Goal: Use online tool/utility: Utilize a website feature to perform a specific function

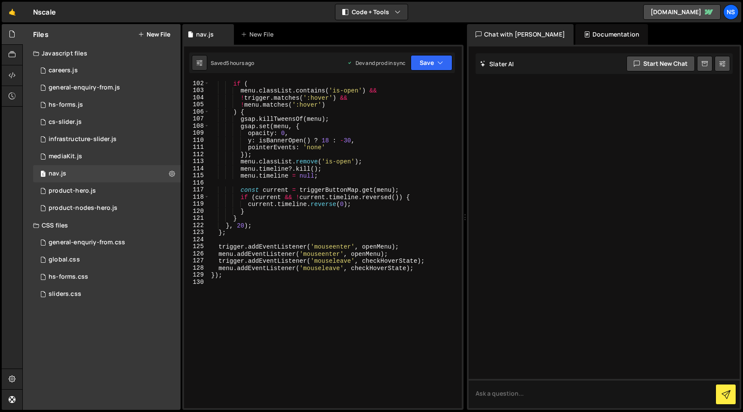
scroll to position [746, 0]
click at [287, 288] on div "if ( menu . classList . contains ( 'is-open' ) && ! trigger . matches ( ':hover…" at bounding box center [333, 250] width 249 height 341
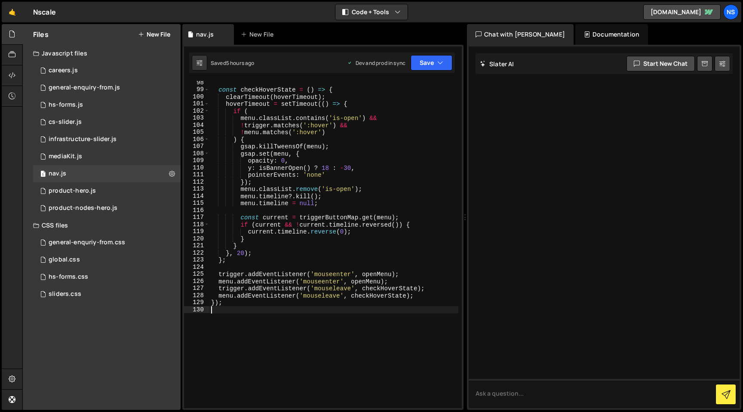
scroll to position [719, 0]
paste textarea "initBannerRotation();"
type textarea "initBannerRotation();"
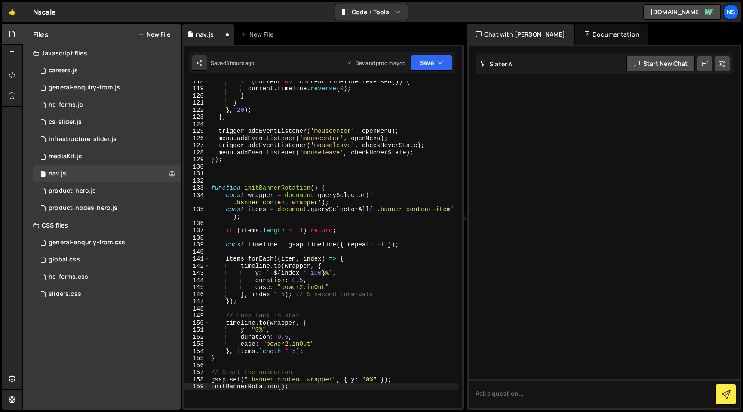
scroll to position [887, 0]
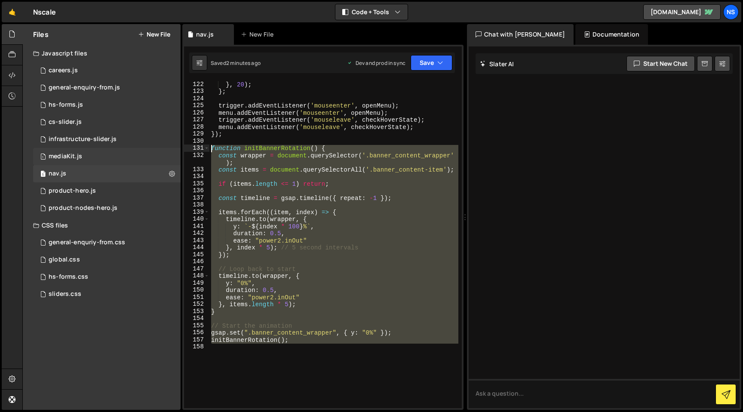
drag, startPoint x: 317, startPoint y: 369, endPoint x: 173, endPoint y: 149, distance: 262.8
click at [173, 149] on div "Files New File Javascript files 1 careers.js 0 1 general-enquiry-from.js 0 2 hs…" at bounding box center [382, 217] width 721 height 386
type textarea "function initBannerRotation() { const wrapper = document.querySelector('.banner…"
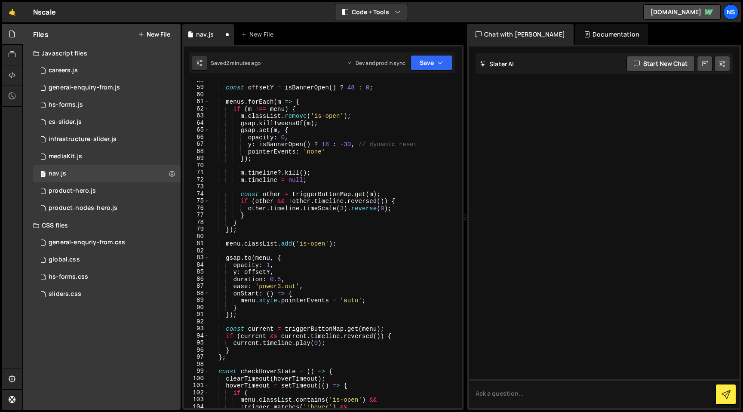
scroll to position [711, 0]
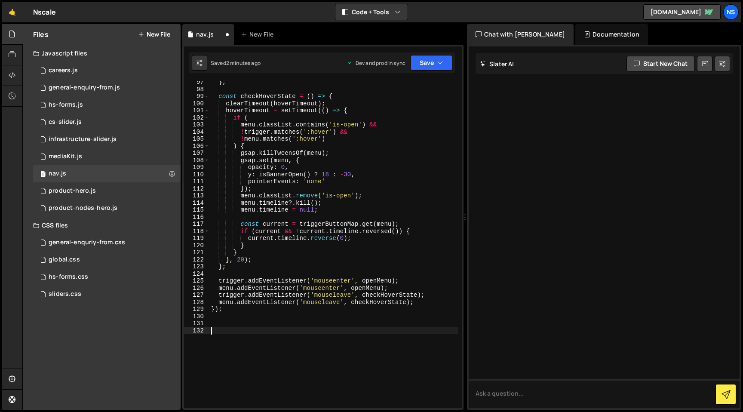
type textarea "u"
type textarea "function rotatingBanner() {"
click at [254, 361] on div "} ; const checkHoverState = ( ) => { clearTimeout ( hoverTimeout ) ; hoverTimeo…" at bounding box center [333, 249] width 249 height 341
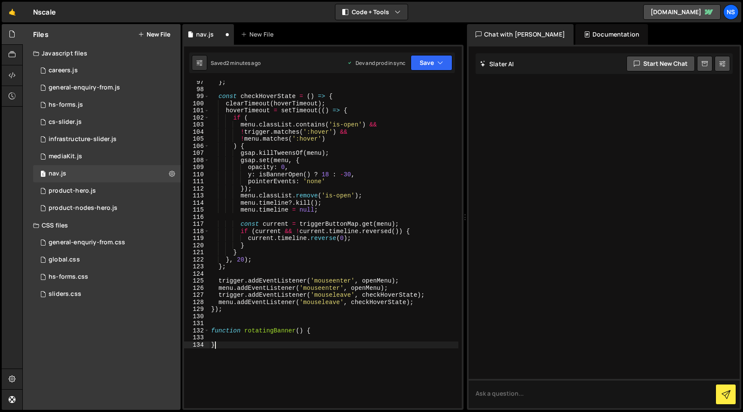
type textarea "}"
type textarea "rotatingBanner("
click at [276, 351] on div "} ; const checkHoverState = ( ) => { clearTimeout ( hoverTimeout ) ; hoverTimeo…" at bounding box center [333, 249] width 249 height 341
type textarea "rotatingBanner();"
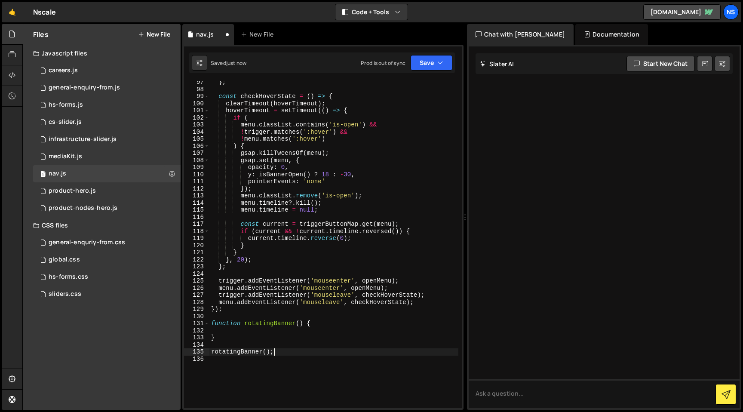
click at [245, 332] on div "} ; const checkHoverState = ( ) => { clearTimeout ( hoverTimeout ) ; hoverTimeo…" at bounding box center [333, 249] width 249 height 341
paste textarea "});"
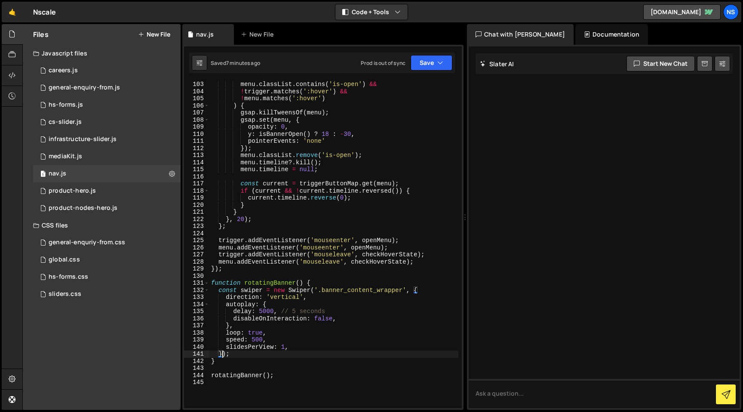
scroll to position [766, 0]
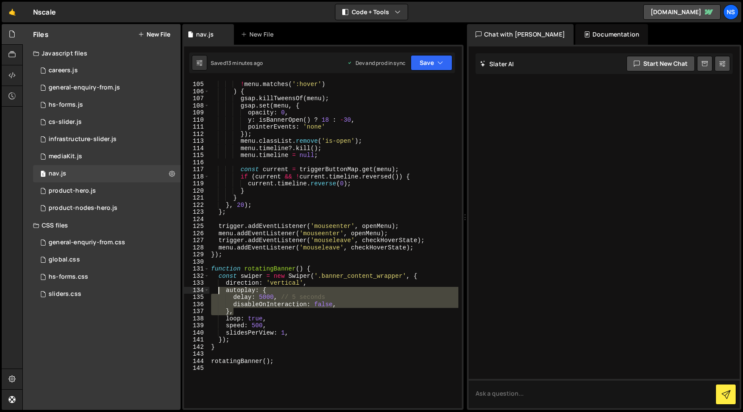
drag, startPoint x: 239, startPoint y: 310, endPoint x: 220, endPoint y: 293, distance: 25.3
click at [220, 293] on div "! menu . matches ( ':hover' ) ) { gsap . killTweensOf ( menu ) ; gsap . set ( m…" at bounding box center [333, 251] width 249 height 341
drag, startPoint x: 221, startPoint y: 290, endPoint x: 262, endPoint y: 310, distance: 45.0
click at [262, 310] on div "! menu . matches ( ':hover' ) ) { gsap . killTweensOf ( menu ) ; gsap . set ( m…" at bounding box center [333, 251] width 249 height 341
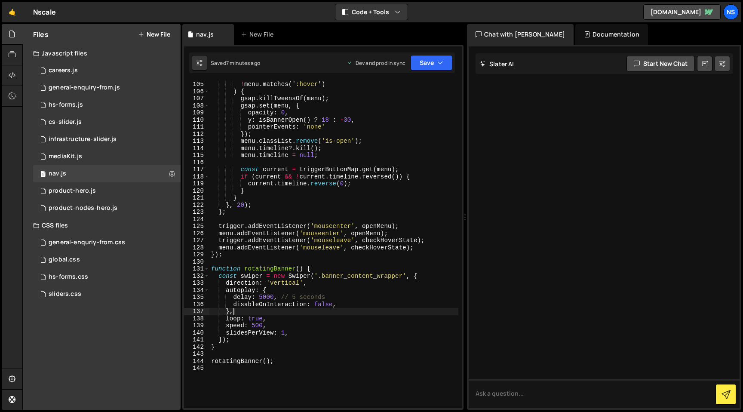
click at [261, 298] on div "! menu . matches ( ':hover' ) ) { gsap . killTweensOf ( menu ) ; gsap . set ( m…" at bounding box center [333, 251] width 249 height 341
drag, startPoint x: 280, startPoint y: 297, endPoint x: 349, endPoint y: 297, distance: 69.2
click at [349, 297] on div "! menu . matches ( ':hover' ) ) { gsap . killTweensOf ( menu ) ; gsap . set ( m…" at bounding box center [333, 251] width 249 height 341
click at [329, 269] on div "! menu . matches ( ':hover' ) ) { gsap . killTweensOf ( menu ) ; gsap . set ( m…" at bounding box center [333, 251] width 249 height 341
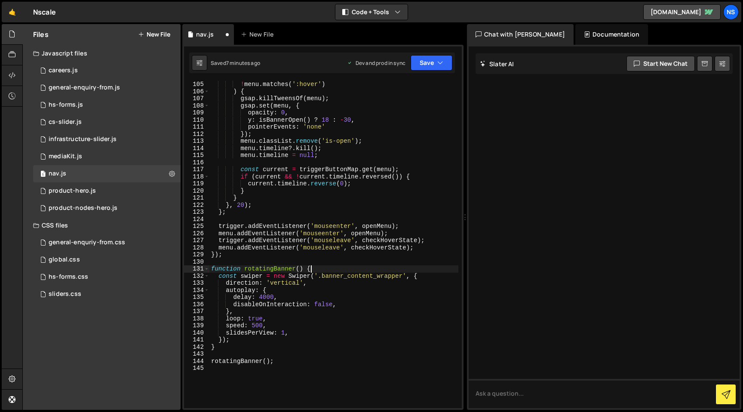
type textarea "function rotatingBanner() {"
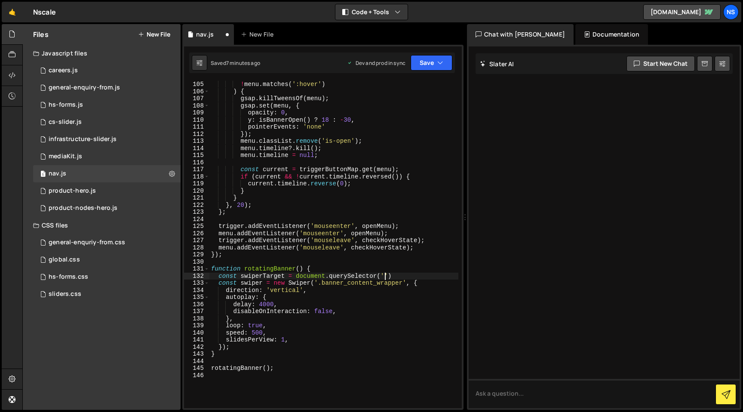
scroll to position [0, 12]
drag, startPoint x: 322, startPoint y: 285, endPoint x: 403, endPoint y: 286, distance: 81.3
click at [404, 285] on div "! menu . matches ( ':hover' ) ) { gsap . killTweensOf ( menu ) ; gsap . set ( m…" at bounding box center [333, 251] width 249 height 341
click at [389, 274] on div "! menu . matches ( ':hover' ) ) { gsap . killTweensOf ( menu ) ; gsap . set ( m…" at bounding box center [333, 251] width 249 height 341
paste textarea "banner_content_wrapper"
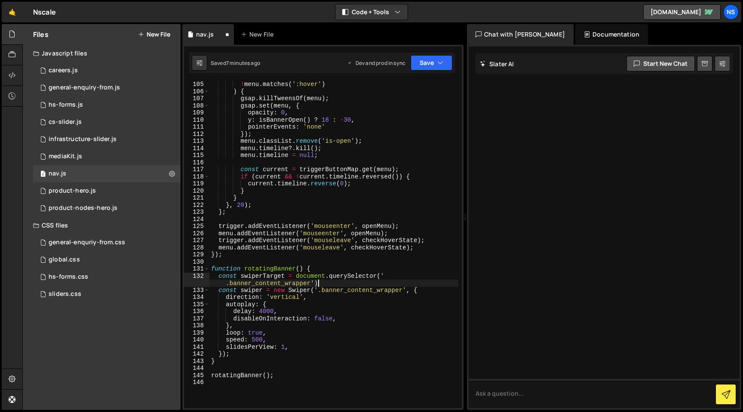
click at [332, 282] on div "! menu . matches ( ':hover' ) ) { gsap . killTweensOf ( menu ) ; gsap . set ( m…" at bounding box center [333, 251] width 249 height 341
type textarea "const swiperTarget = document.querySelector('.banner_content_wrapper');"
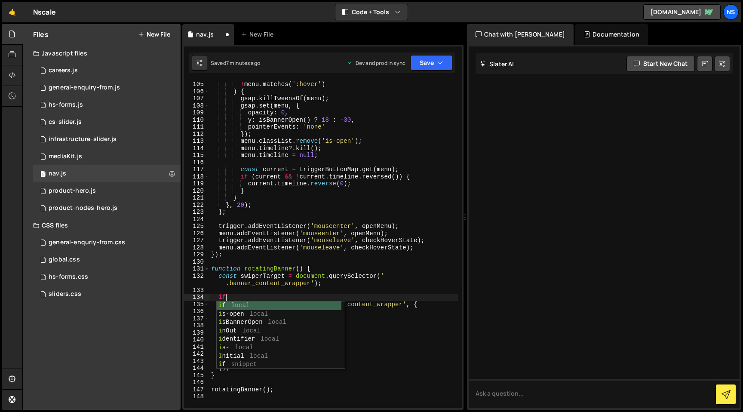
scroll to position [0, 0]
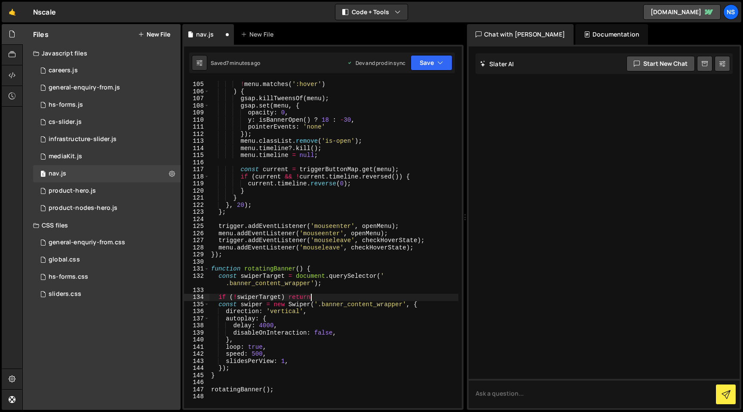
type textarea "if (!swiperTarget) return;"
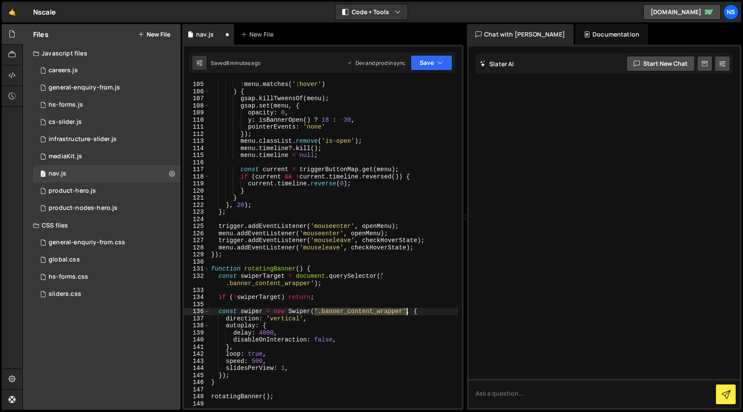
drag, startPoint x: 314, startPoint y: 312, endPoint x: 407, endPoint y: 312, distance: 92.9
click at [407, 312] on div "! menu . matches ( ':hover' ) ) { gsap . killTweensOf ( menu ) ; gsap . set ( m…" at bounding box center [333, 251] width 249 height 341
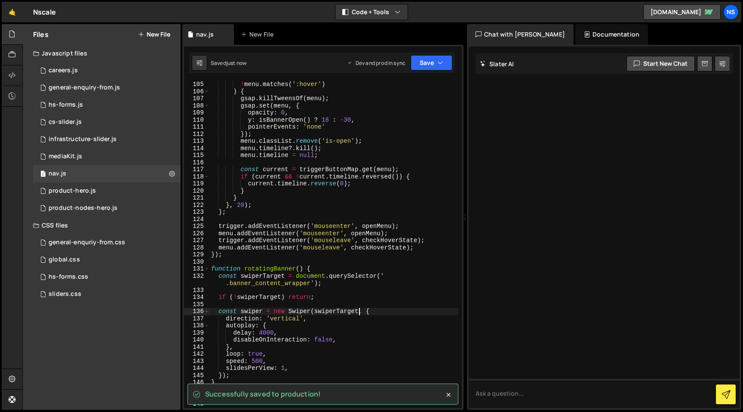
type textarea "const swiper = new Swiper(swiperTarget, {"
